Goal: Task Accomplishment & Management: Manage account settings

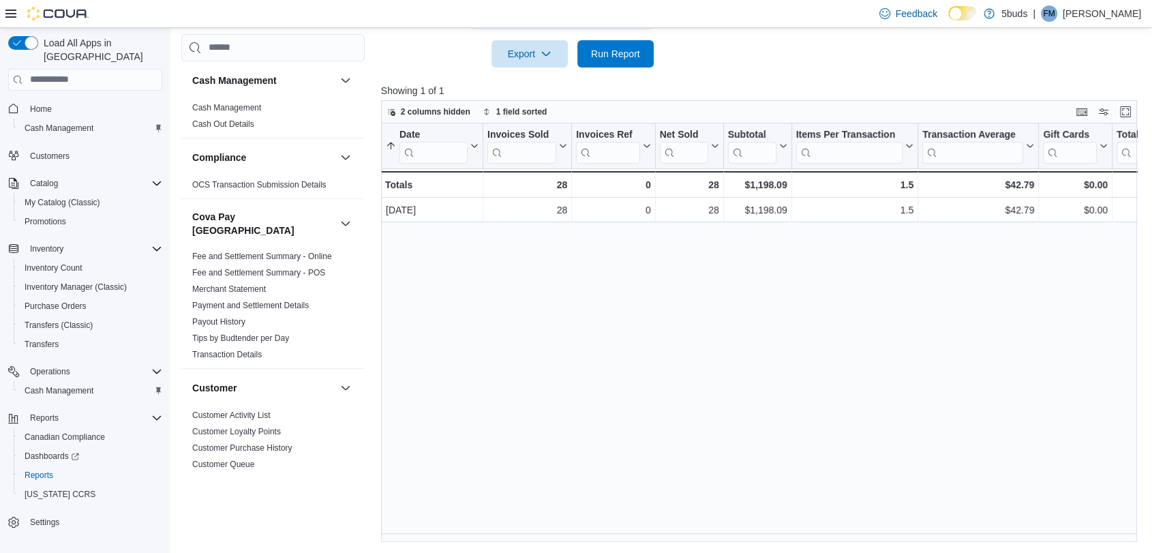
scroll to position [1003, 0]
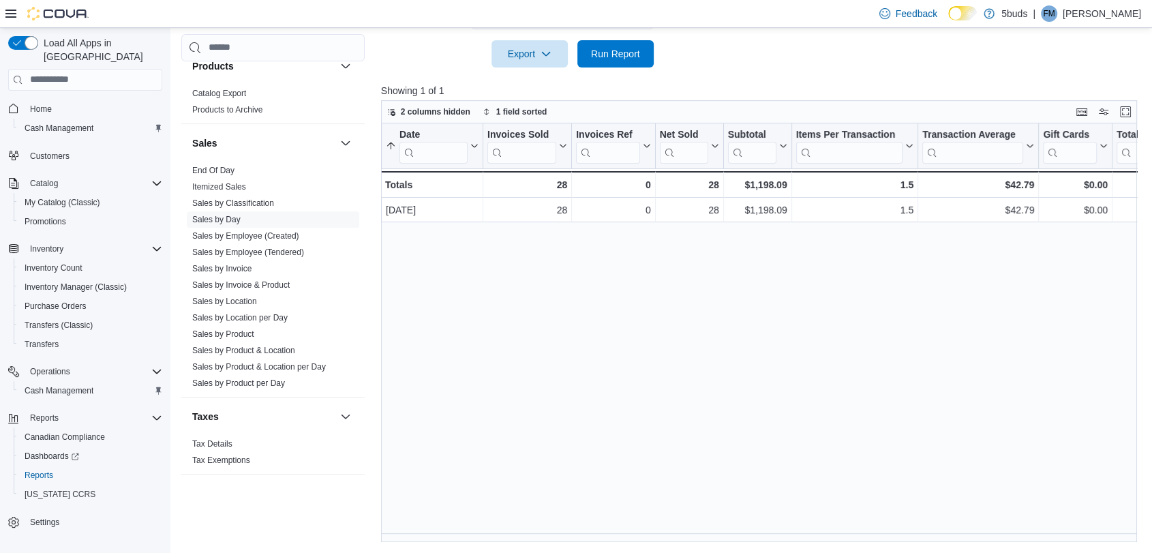
click at [1091, 20] on div "| FM Fatima Mir" at bounding box center [1087, 13] width 108 height 16
click at [1045, 132] on span "Sign Out" at bounding box center [1053, 132] width 37 height 14
